Goal: Navigation & Orientation: Find specific page/section

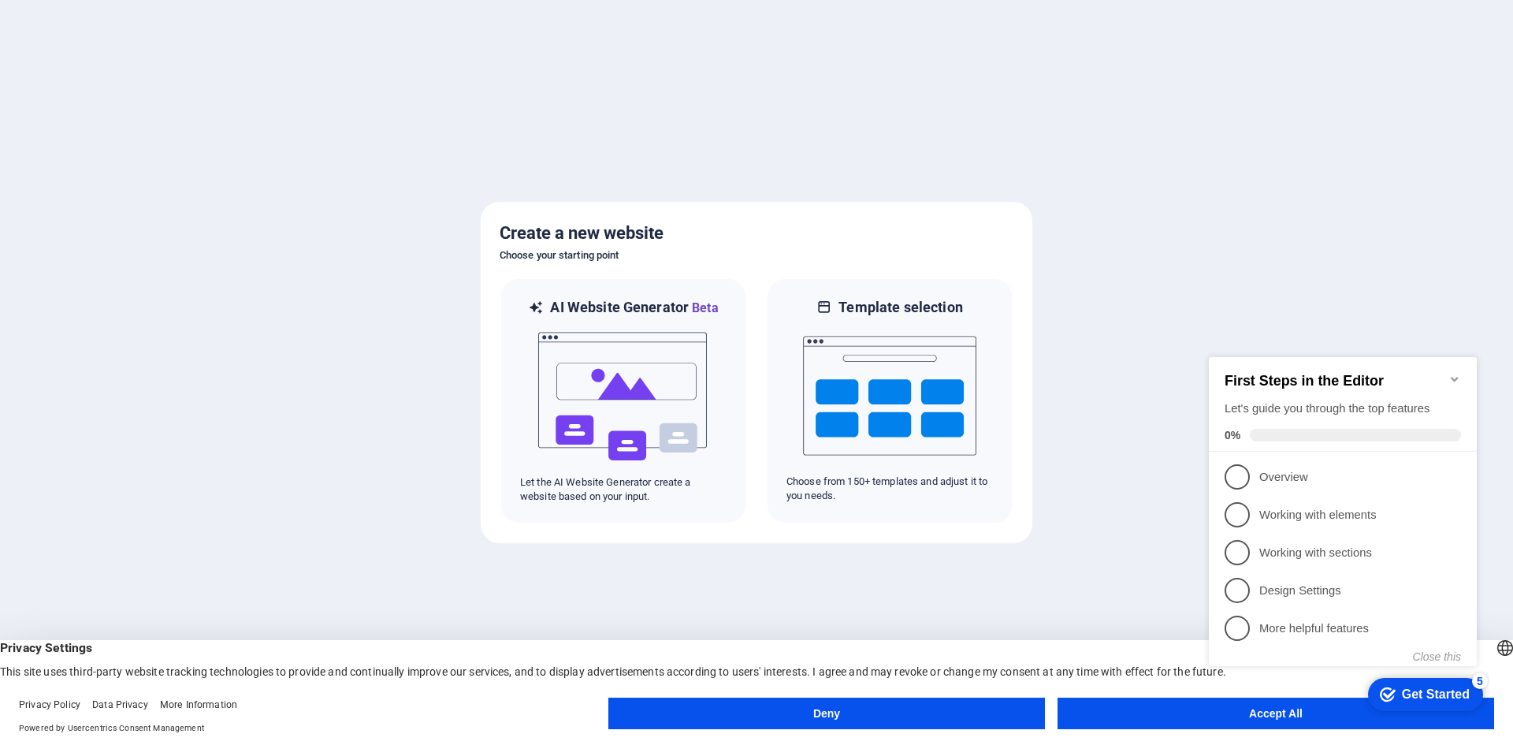
click at [1147, 714] on button "Accept All" at bounding box center [1276, 714] width 437 height 32
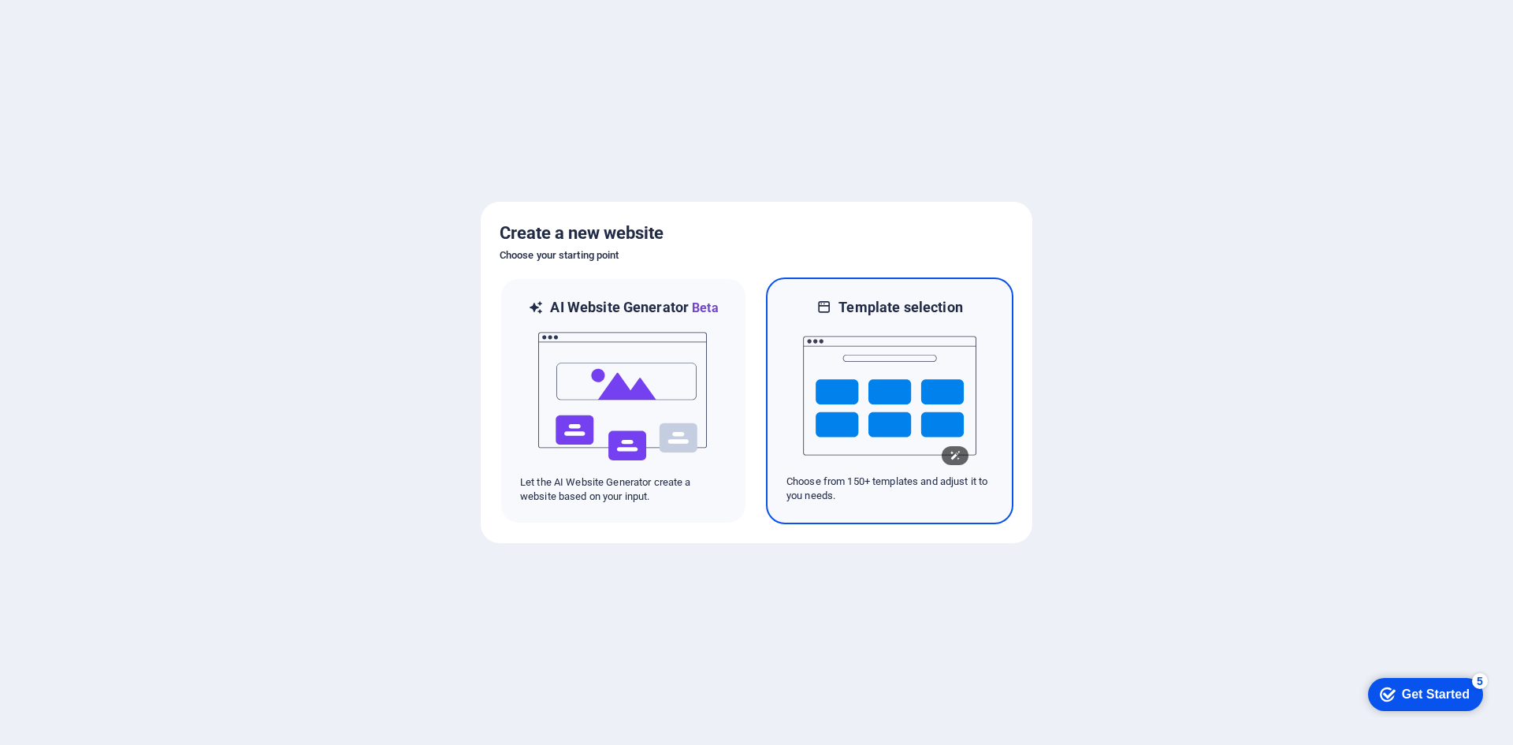
click at [850, 378] on img at bounding box center [889, 396] width 173 height 158
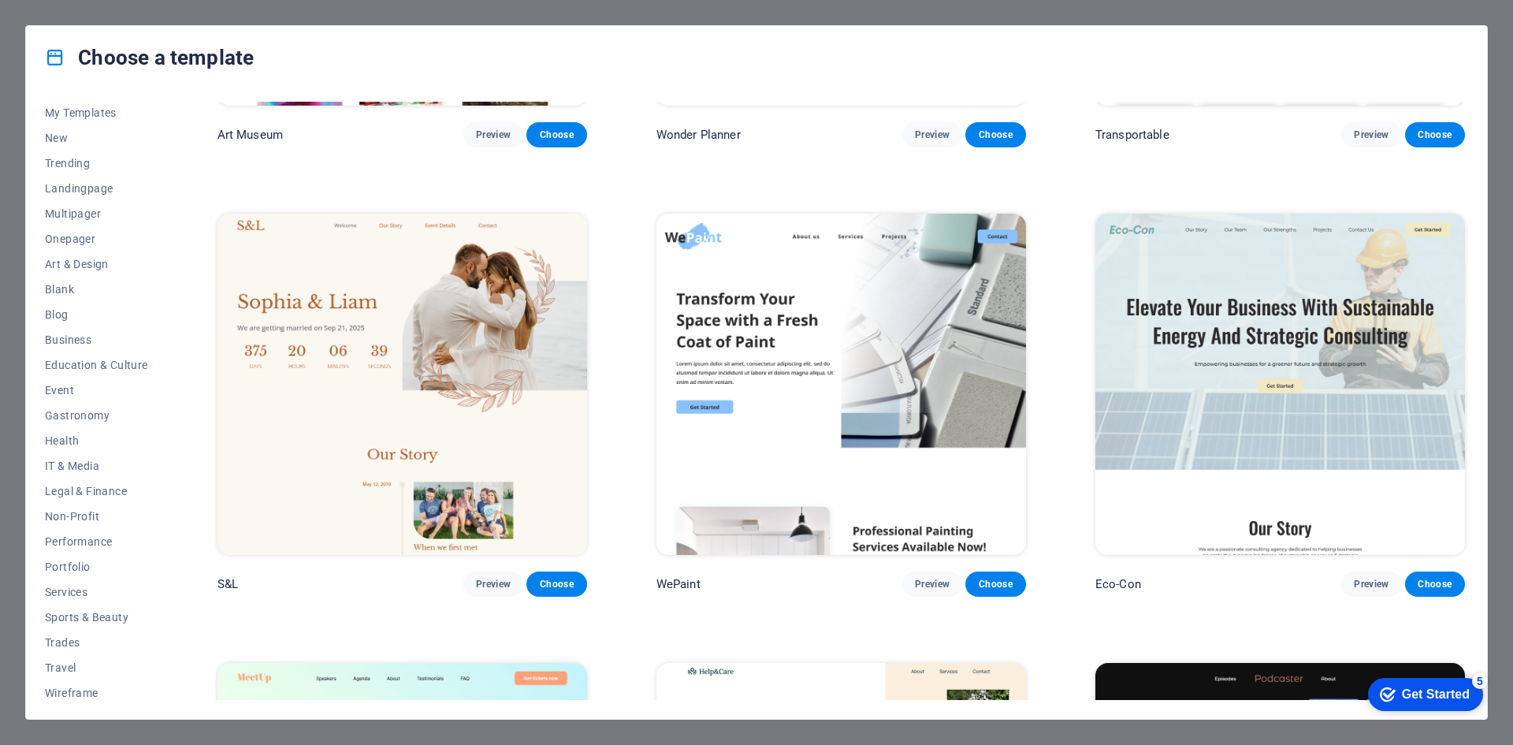
scroll to position [32, 0]
click at [76, 483] on span "Legal & Finance" at bounding box center [96, 485] width 103 height 13
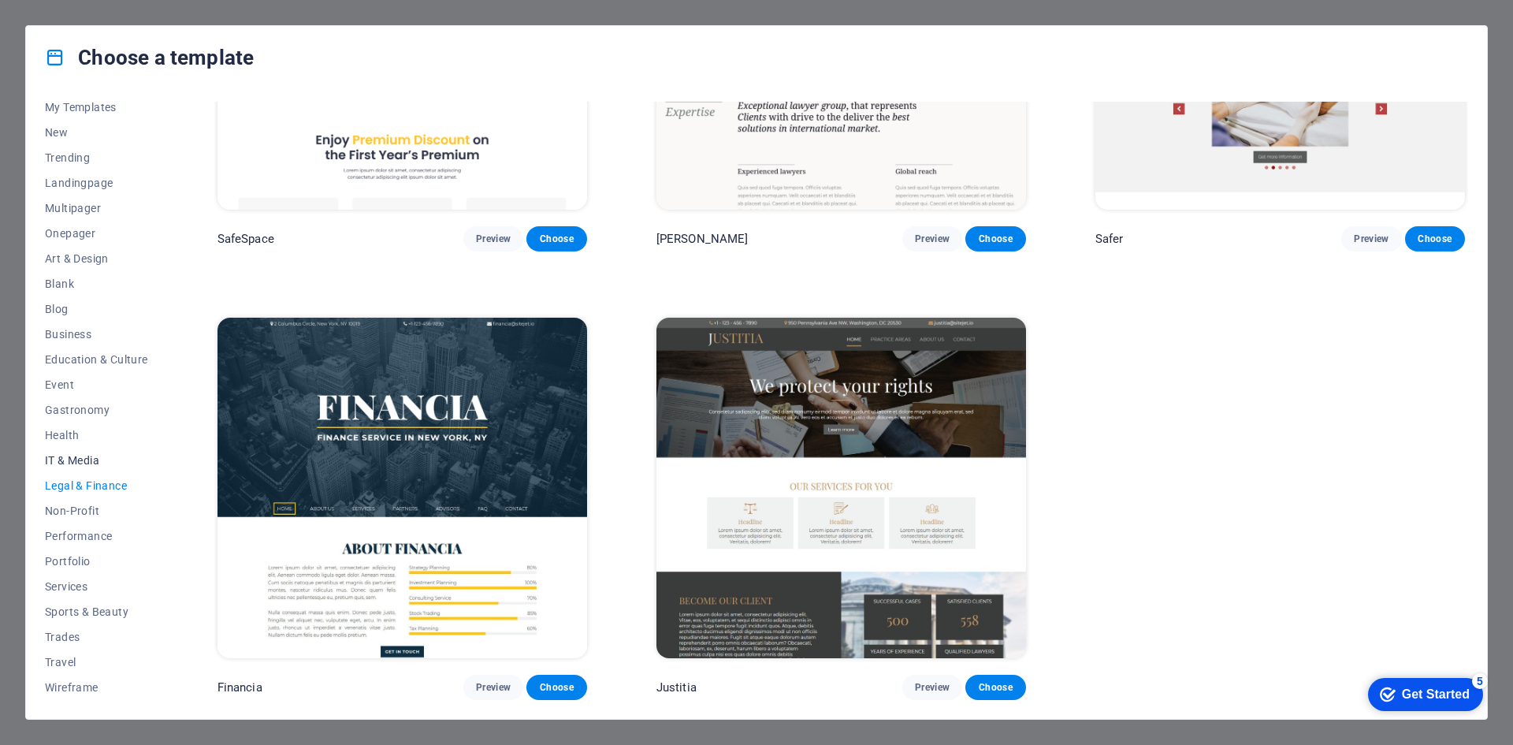
scroll to position [233, 0]
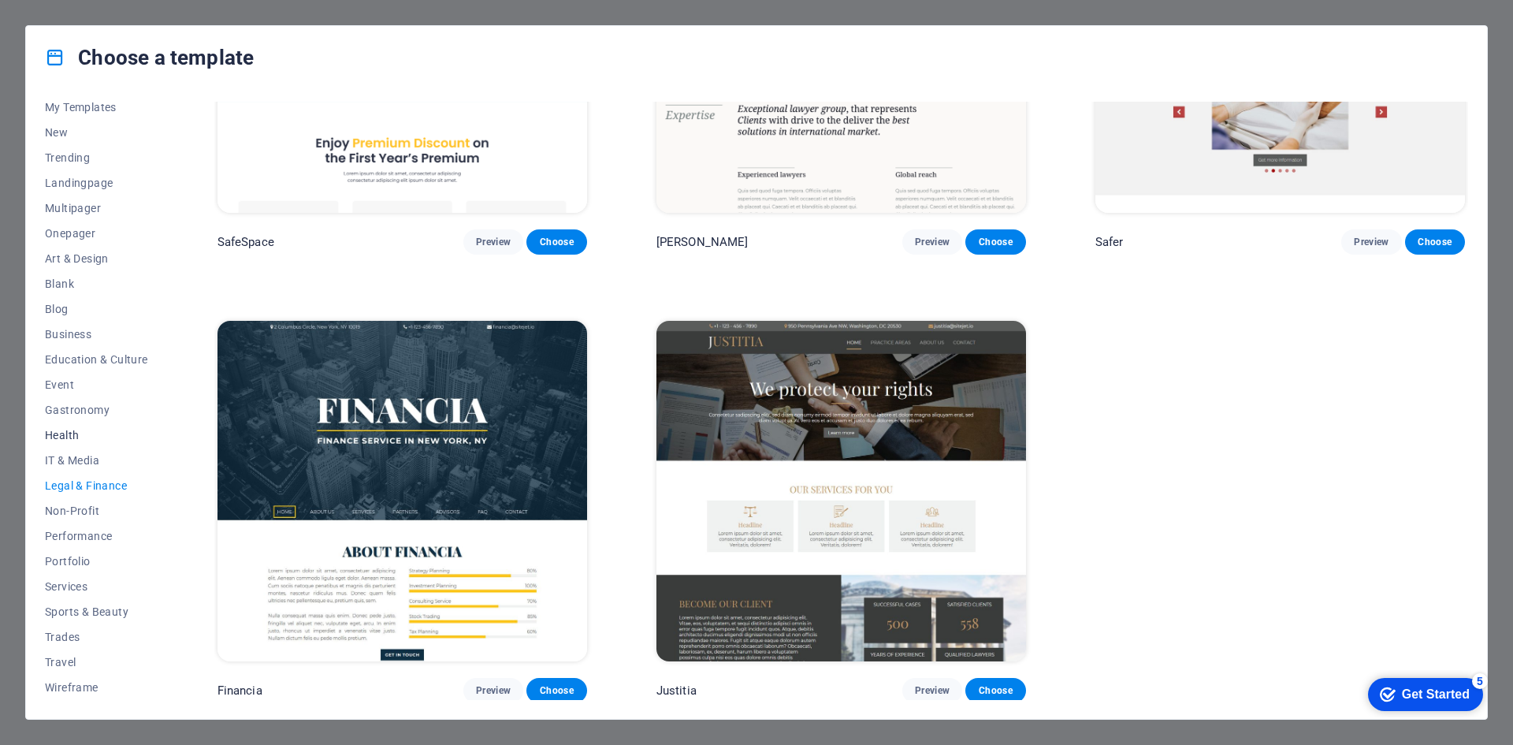
click at [62, 429] on span "Health" at bounding box center [96, 435] width 103 height 13
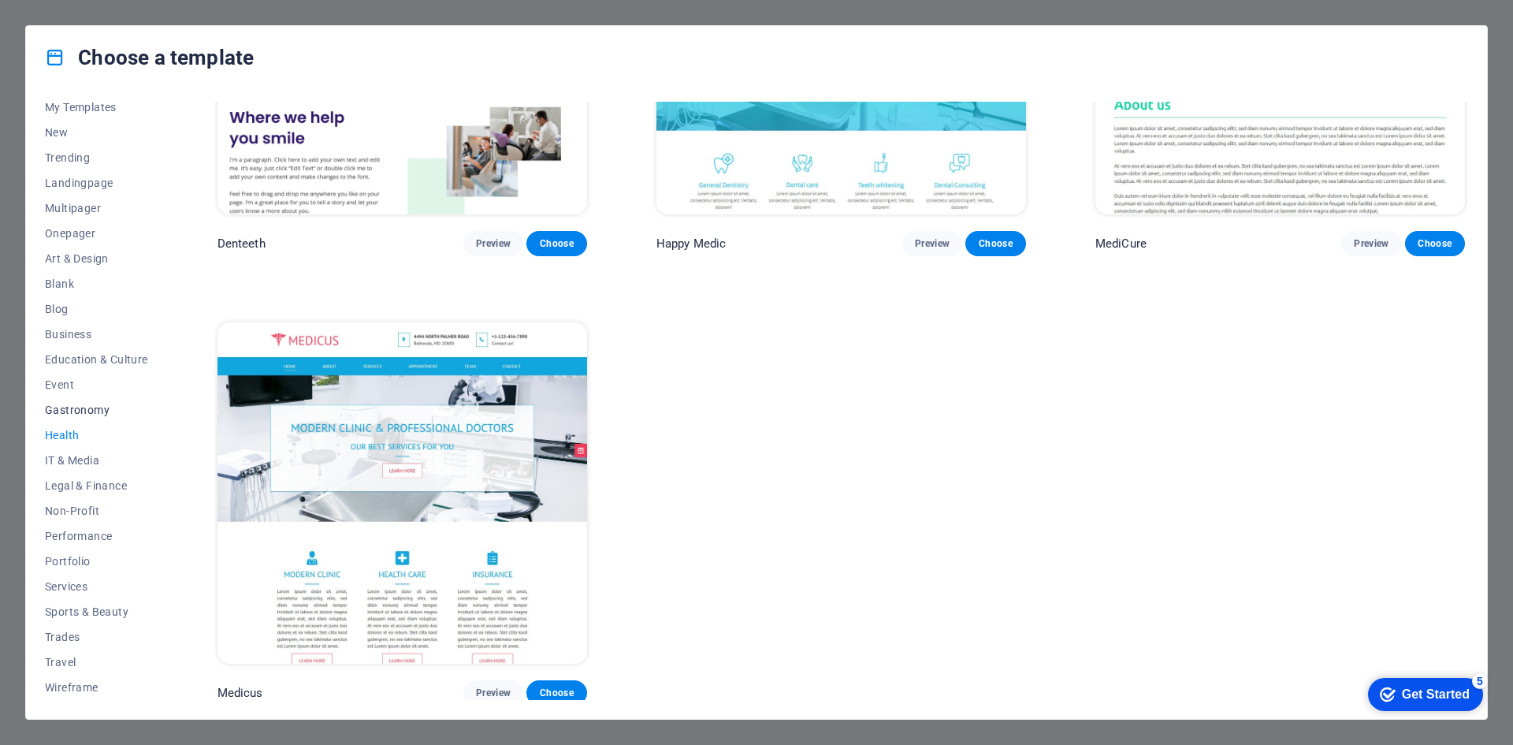
click at [75, 405] on span "Gastronomy" at bounding box center [96, 410] width 103 height 13
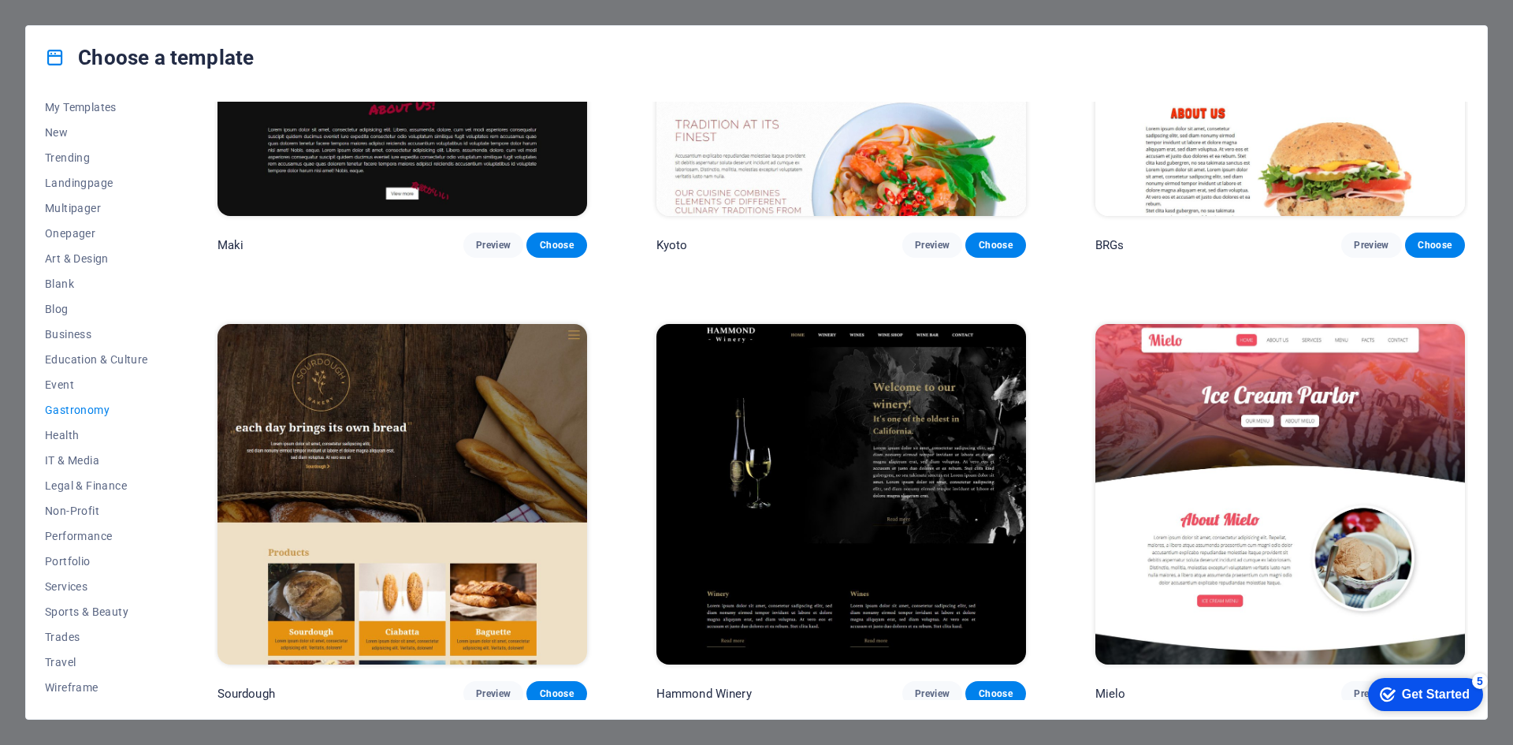
scroll to position [1110, 0]
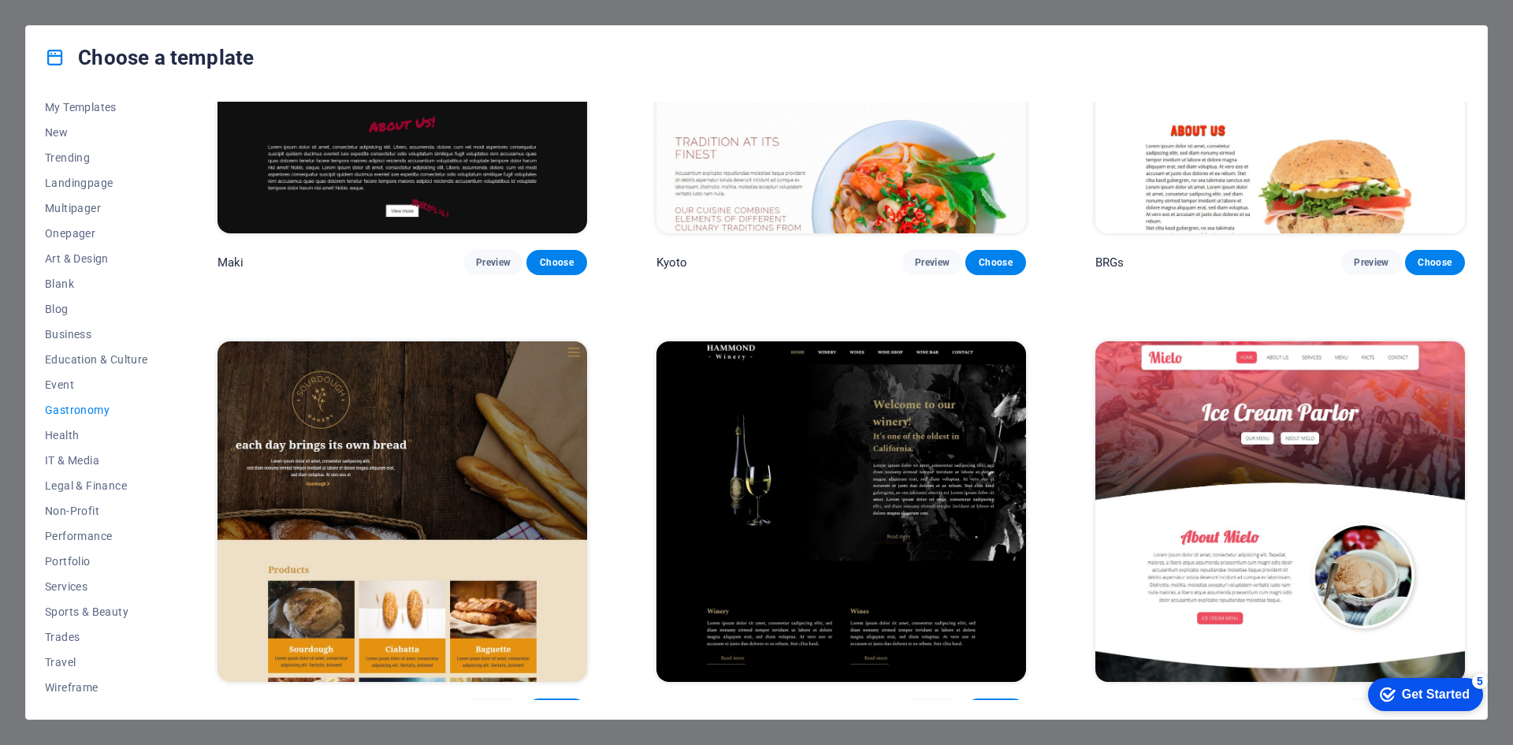
click at [1466, 9] on div "Choose a template All Templates My Templates New Trending Landingpage Multipage…" at bounding box center [756, 372] width 1513 height 745
click at [64, 130] on span "New" at bounding box center [96, 132] width 103 height 13
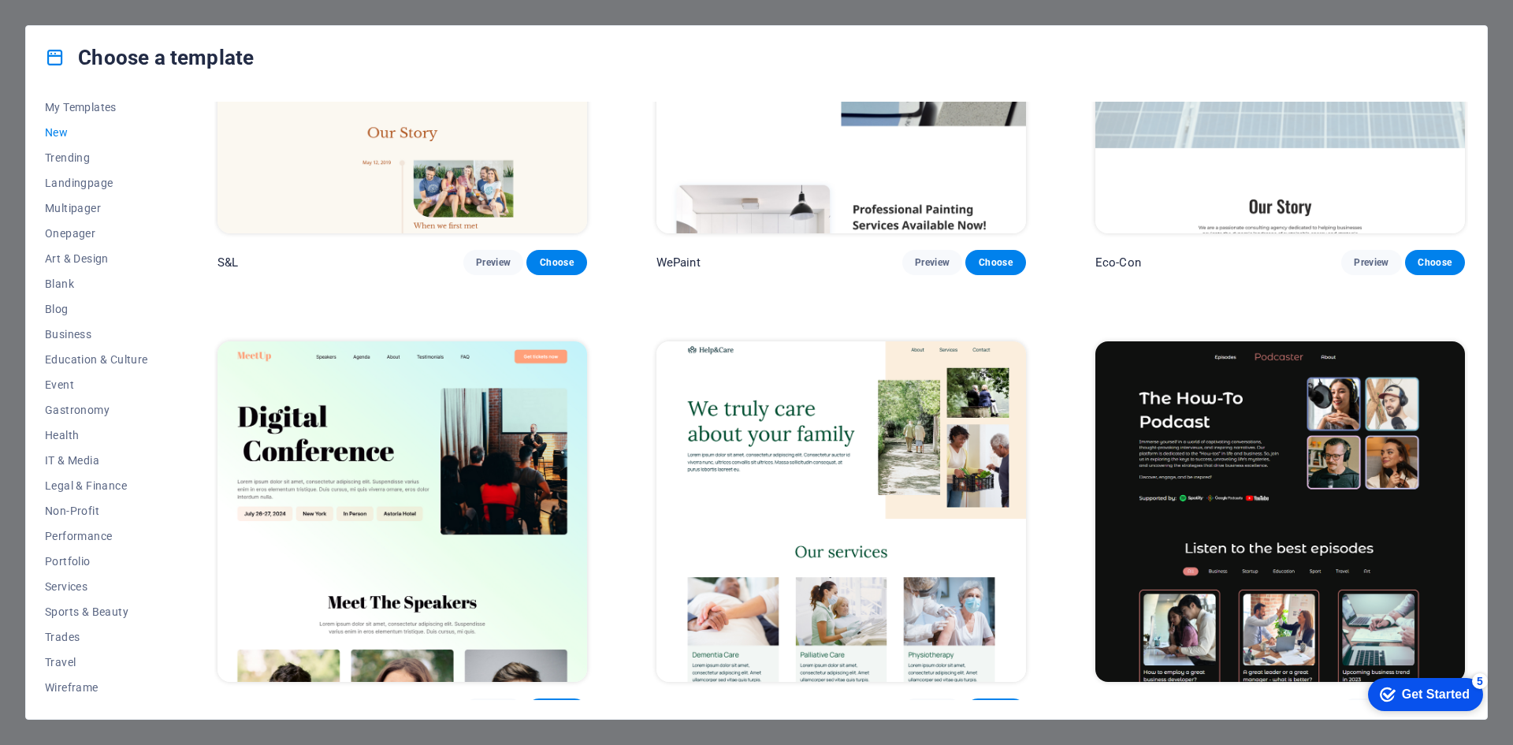
click at [92, 99] on div "All Templates My Templates New Trending Landingpage Multipager Onepager Art & D…" at bounding box center [756, 404] width 1461 height 630
click at [91, 106] on span "My Templates" at bounding box center [96, 107] width 103 height 13
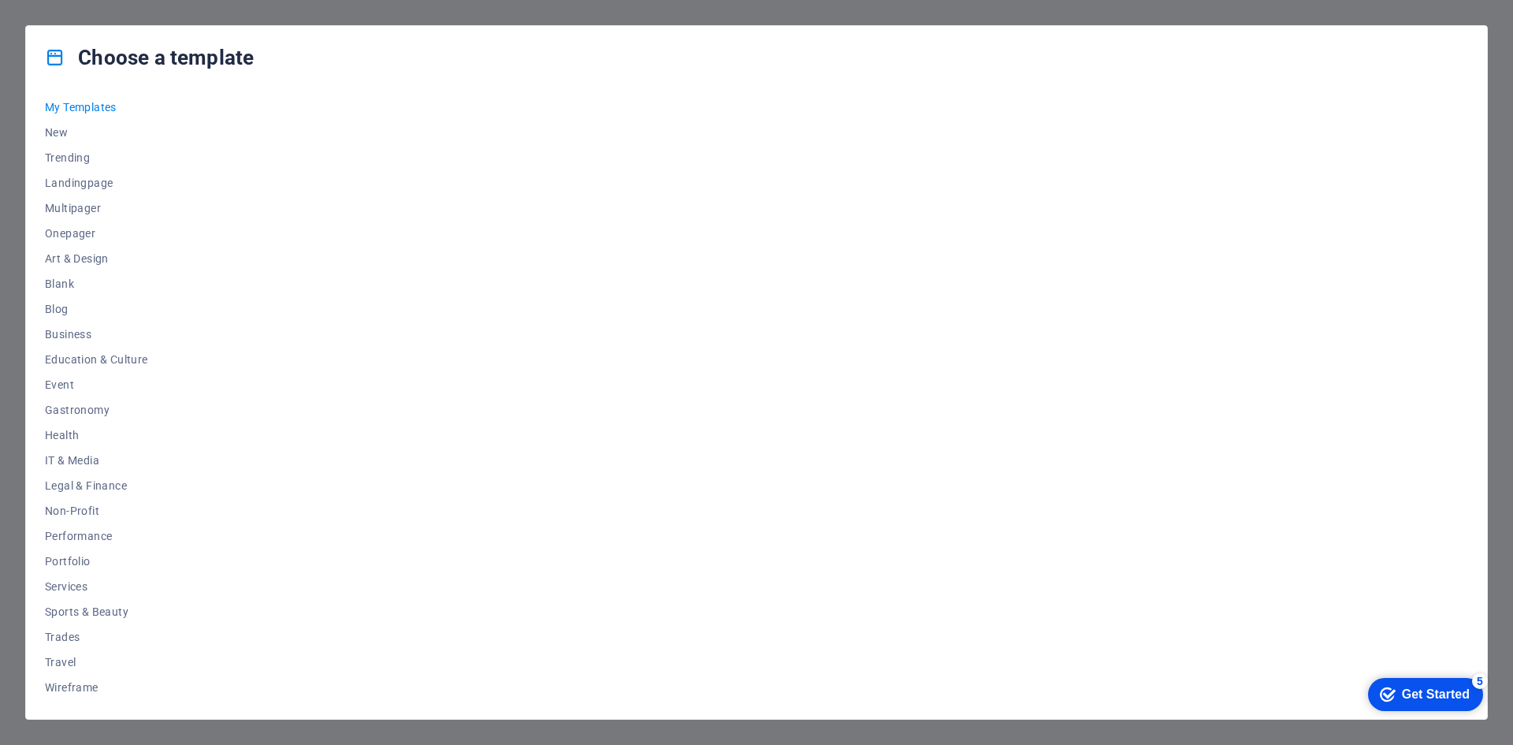
click at [1507, 631] on div "Choose a template All Templates My Templates New Trending Landingpage Multipage…" at bounding box center [756, 372] width 1513 height 745
click at [321, 737] on div "Choose a template All Templates My Templates New Trending Landingpage Multipage…" at bounding box center [756, 372] width 1513 height 745
